Goal: Task Accomplishment & Management: Use online tool/utility

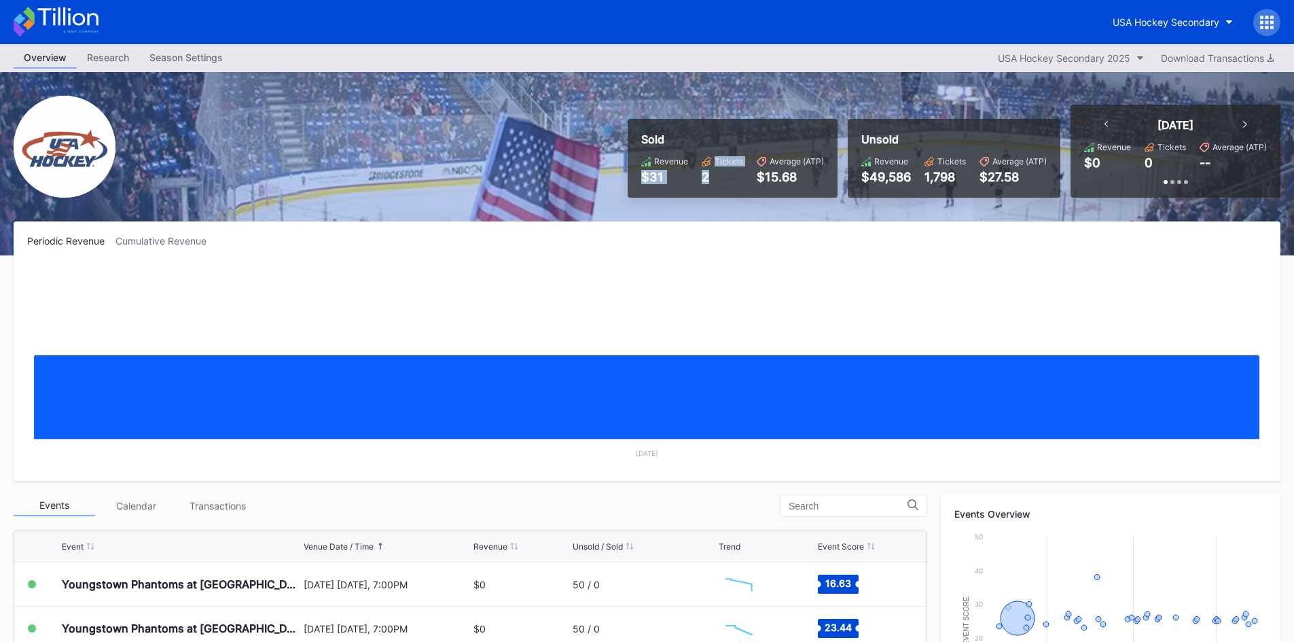
drag, startPoint x: 647, startPoint y: 179, endPoint x: 724, endPoint y: 183, distance: 76.9
click at [724, 183] on div "Revenue $31 Tickets 2 Average (ATP) $15.68" at bounding box center [732, 170] width 183 height 28
click at [724, 183] on div "2" at bounding box center [722, 177] width 41 height 14
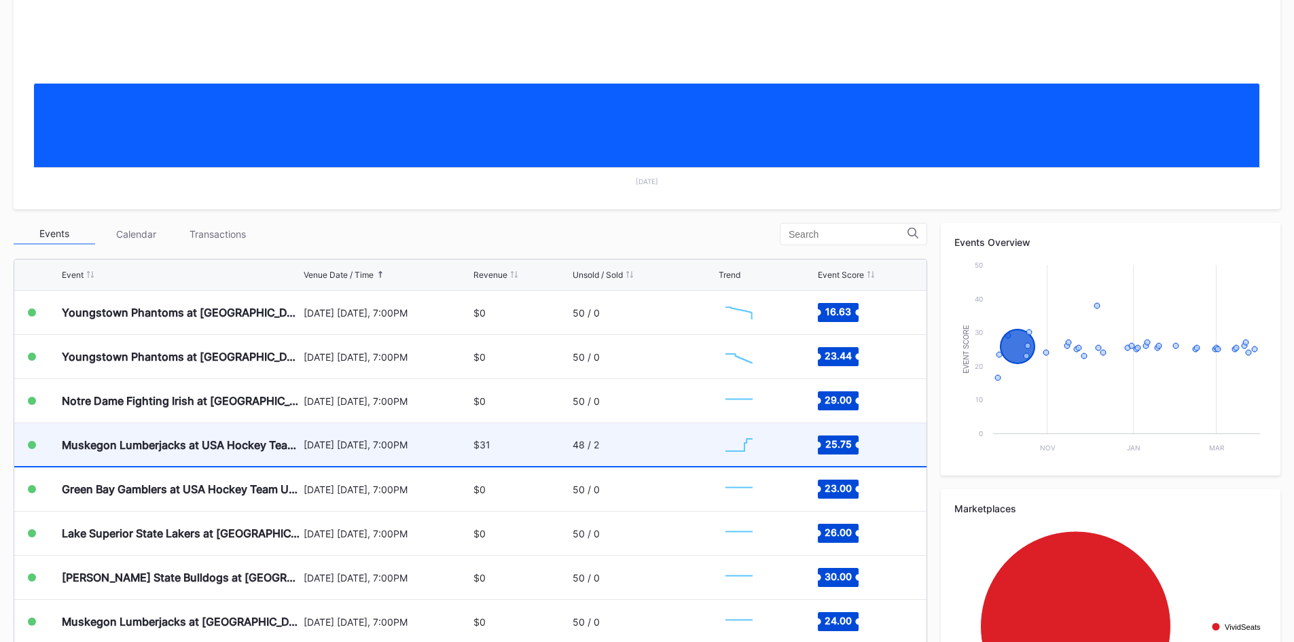
click at [353, 450] on div "[DATE] [DATE], 7:00PM" at bounding box center [387, 445] width 167 height 12
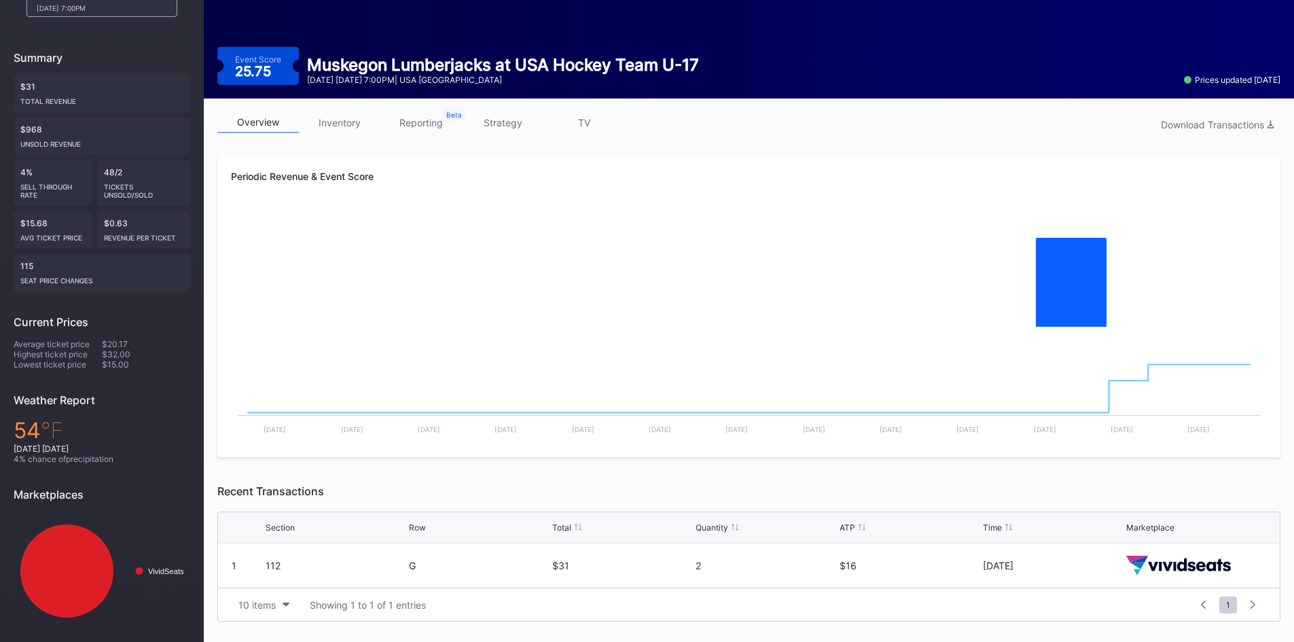
scroll to position [118, 0]
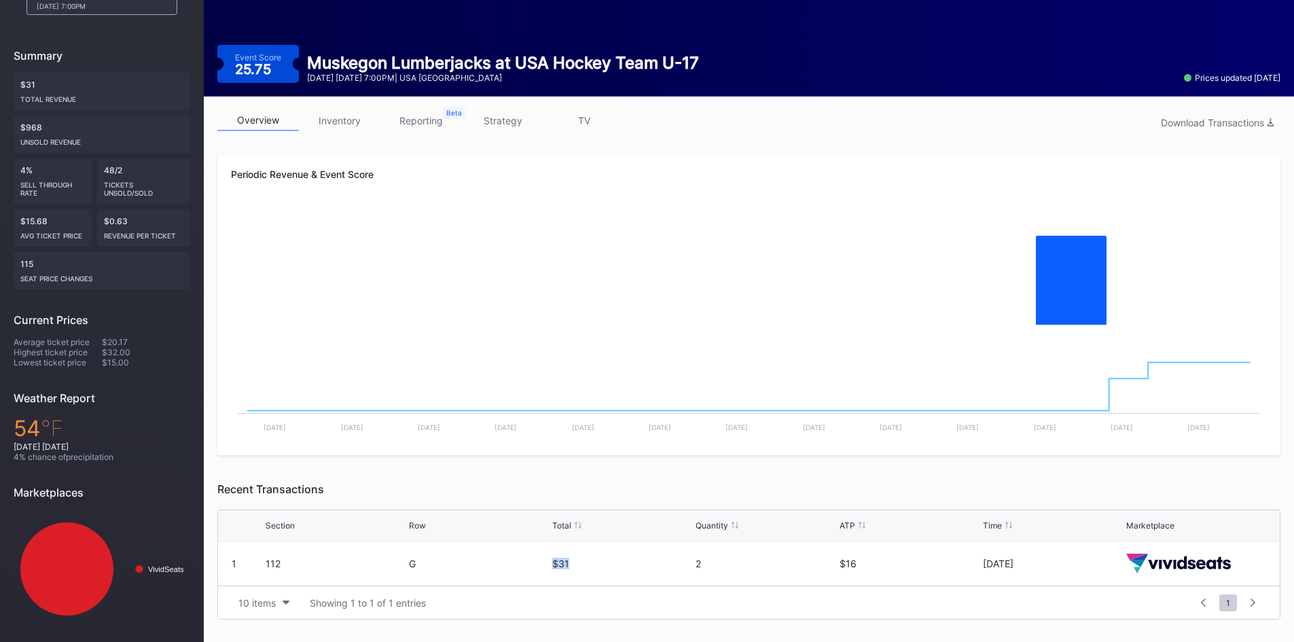
drag, startPoint x: 569, startPoint y: 563, endPoint x: 553, endPoint y: 564, distance: 15.7
click at [554, 564] on div "$31" at bounding box center [622, 564] width 140 height 12
click at [553, 564] on div "$31" at bounding box center [622, 564] width 140 height 12
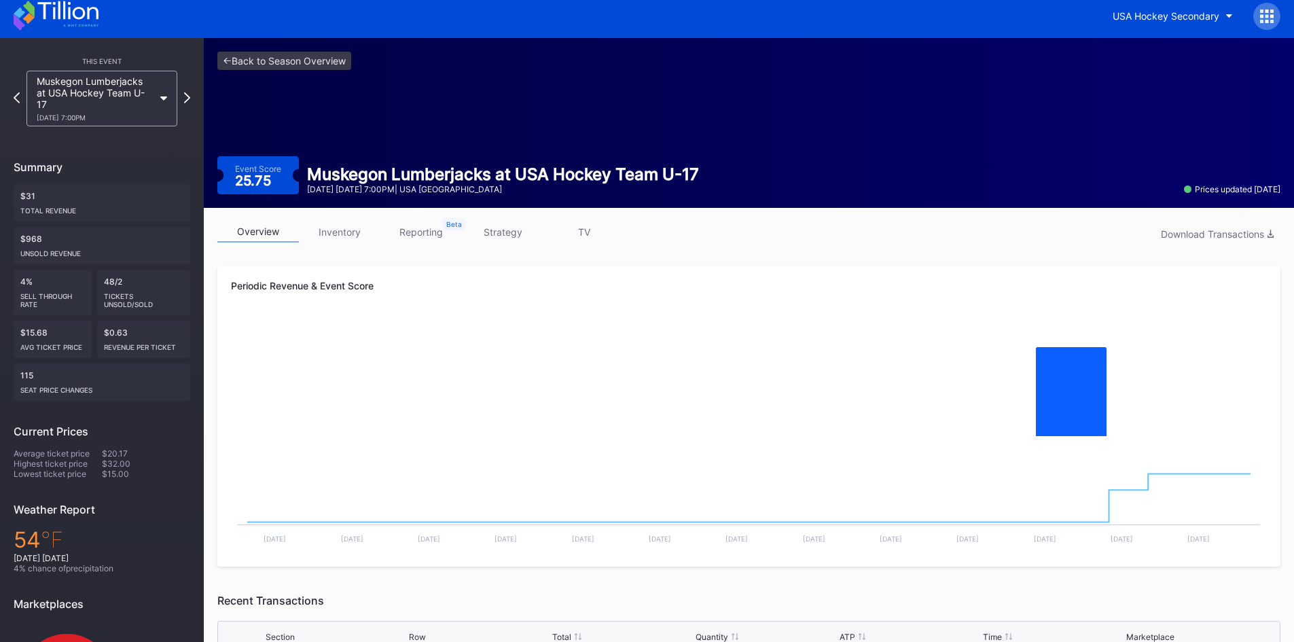
scroll to position [0, 0]
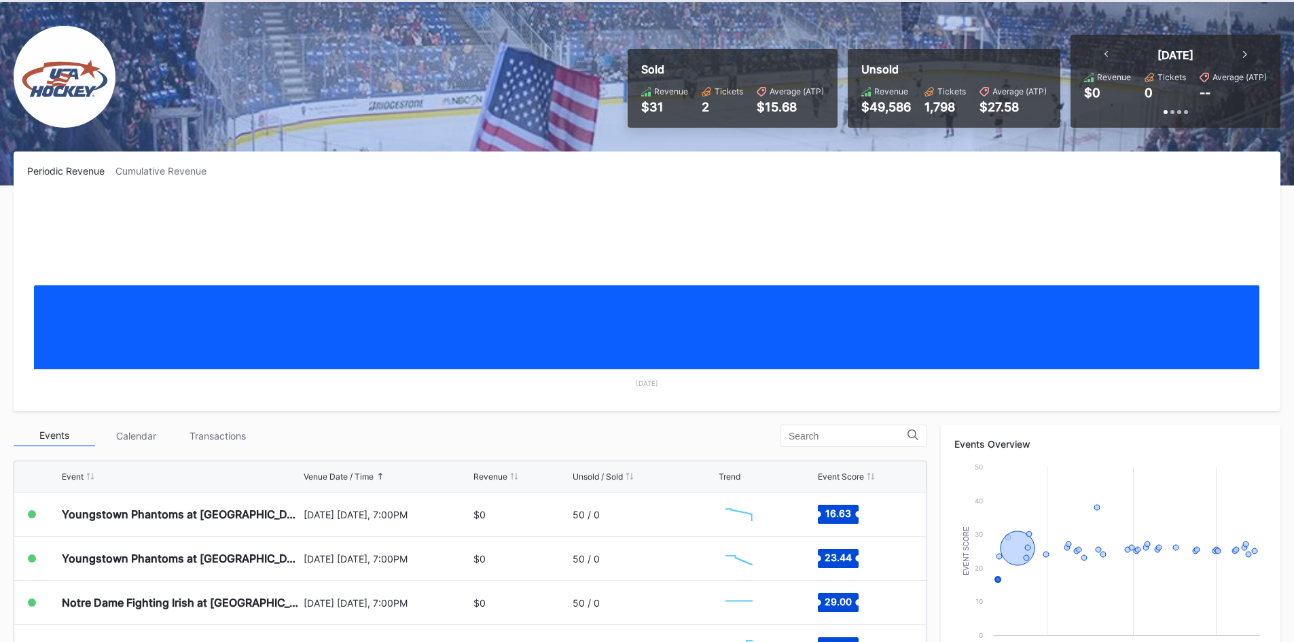
scroll to position [272, 0]
